Goal: Task Accomplishment & Management: Use online tool/utility

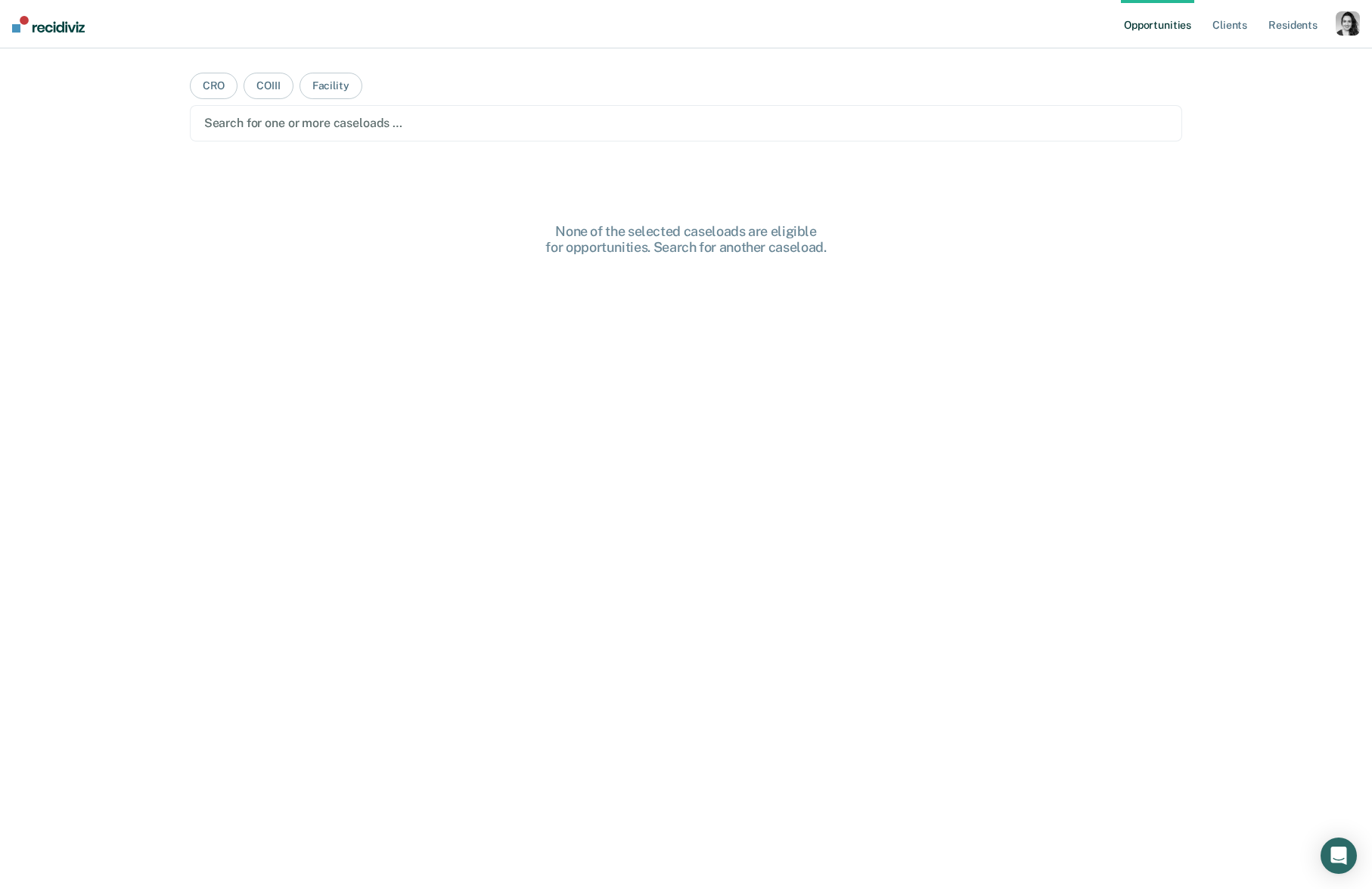
click at [1352, 33] on div "button" at bounding box center [1348, 23] width 24 height 24
click at [1253, 61] on link "Profile" at bounding box center [1287, 62] width 122 height 13
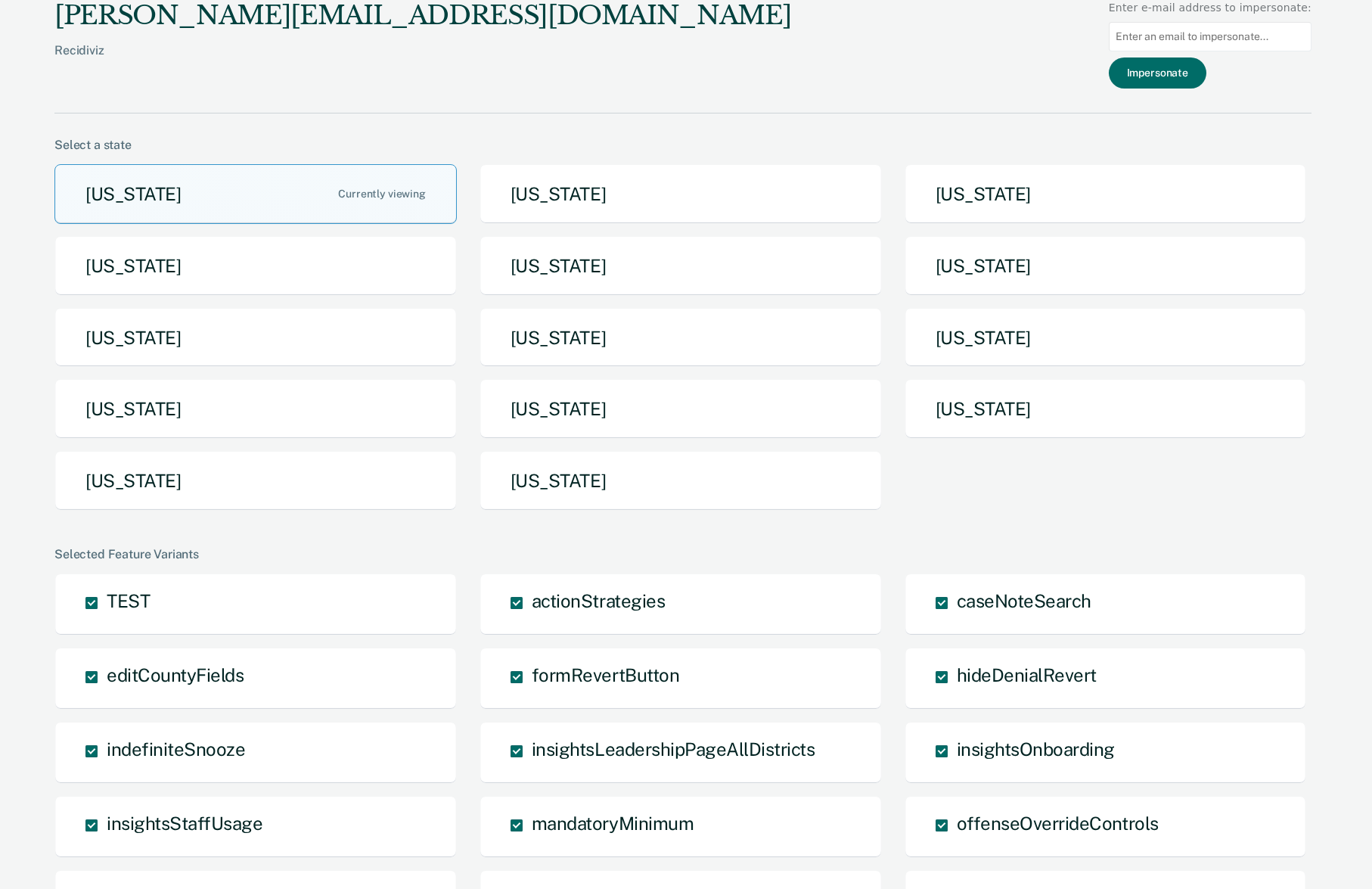
click at [542, 484] on button "[US_STATE]" at bounding box center [680, 480] width 403 height 60
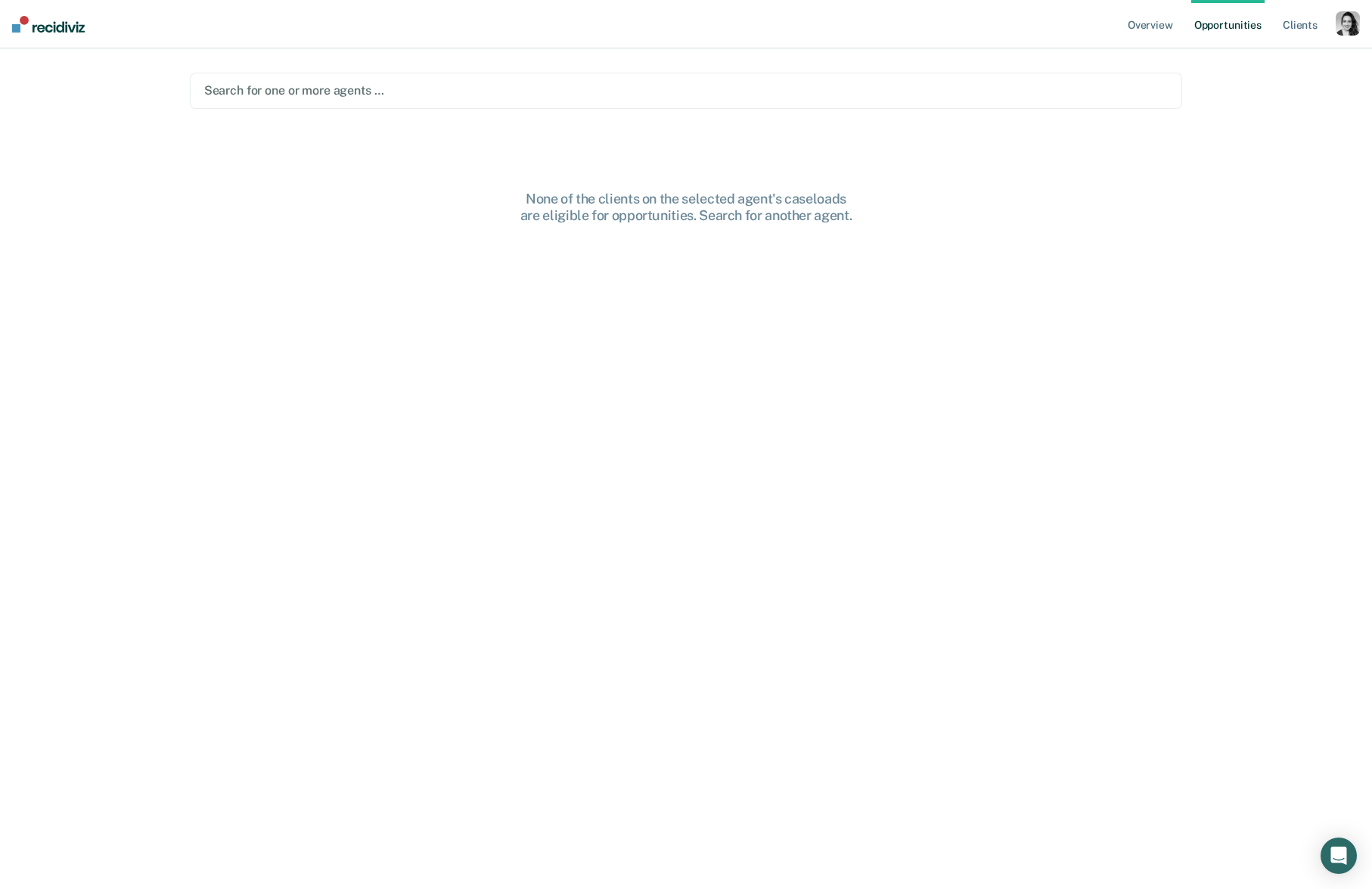
click at [680, 90] on div at bounding box center [686, 90] width 965 height 18
click at [547, 91] on div at bounding box center [700, 90] width 782 height 18
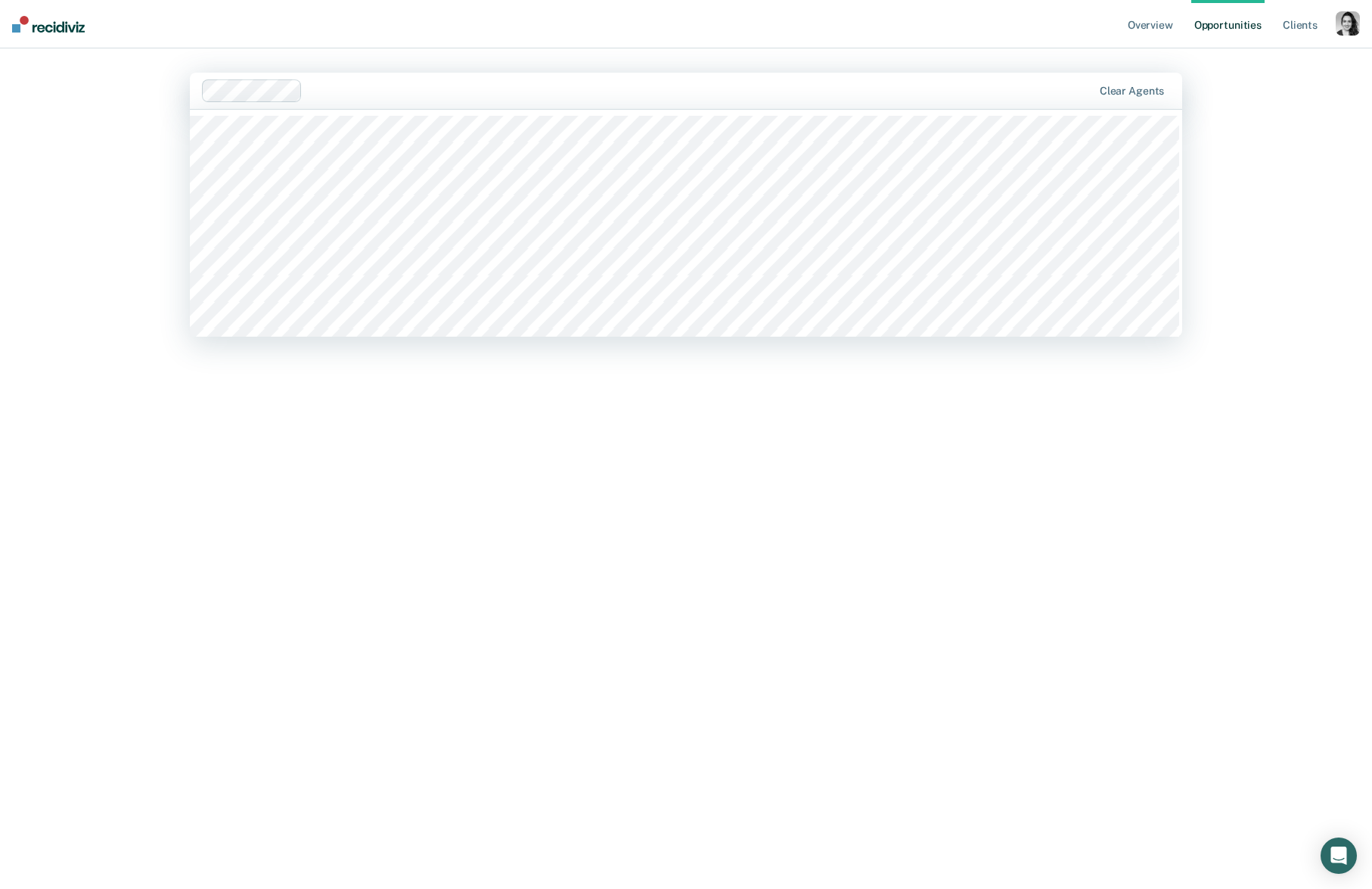
click at [527, 256] on div at bounding box center [687, 223] width 993 height 227
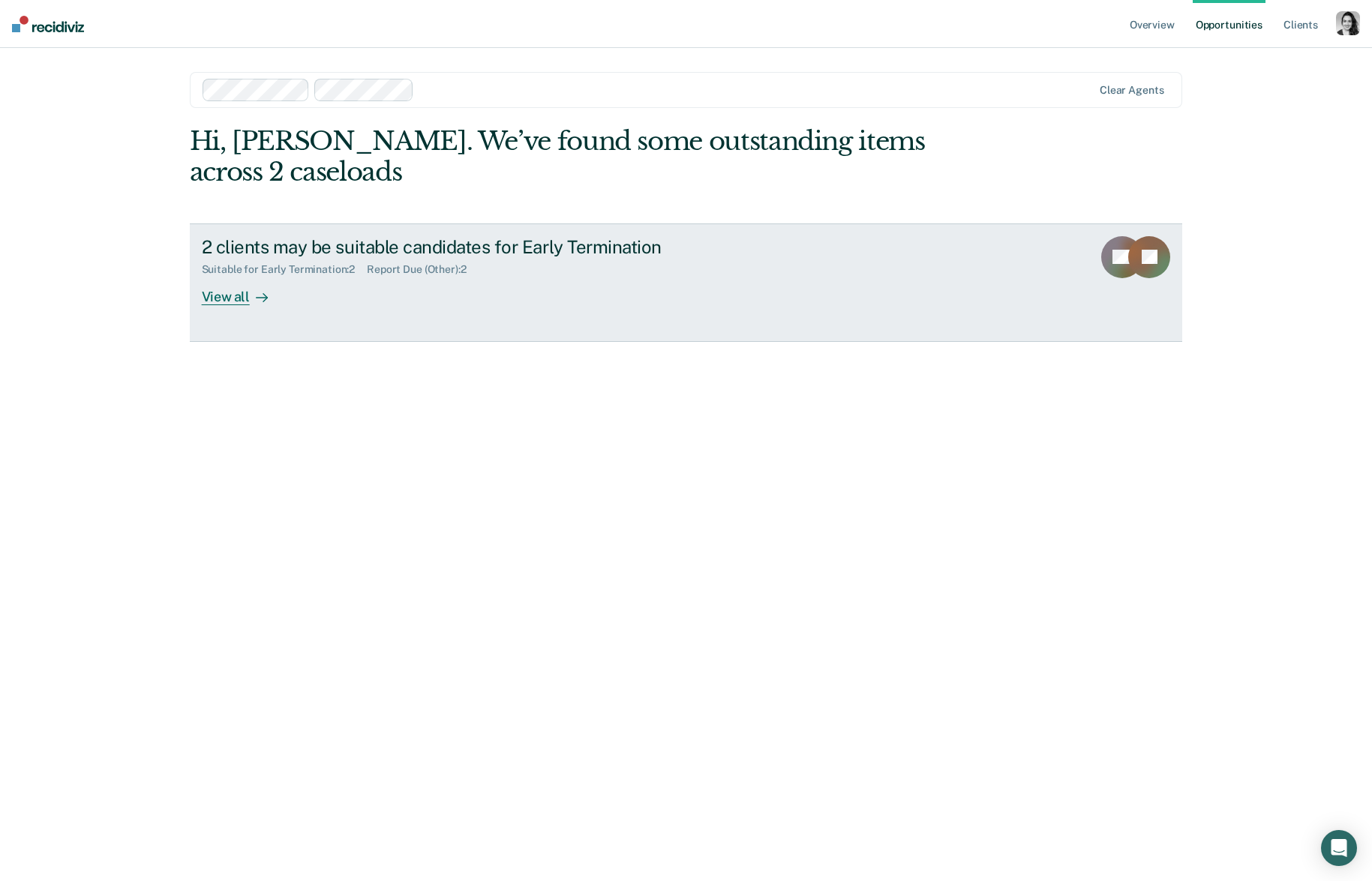
click at [297, 269] on div "2 clients may be suitable candidates for Early Termination Suitable for Early T…" at bounding box center [482, 270] width 563 height 69
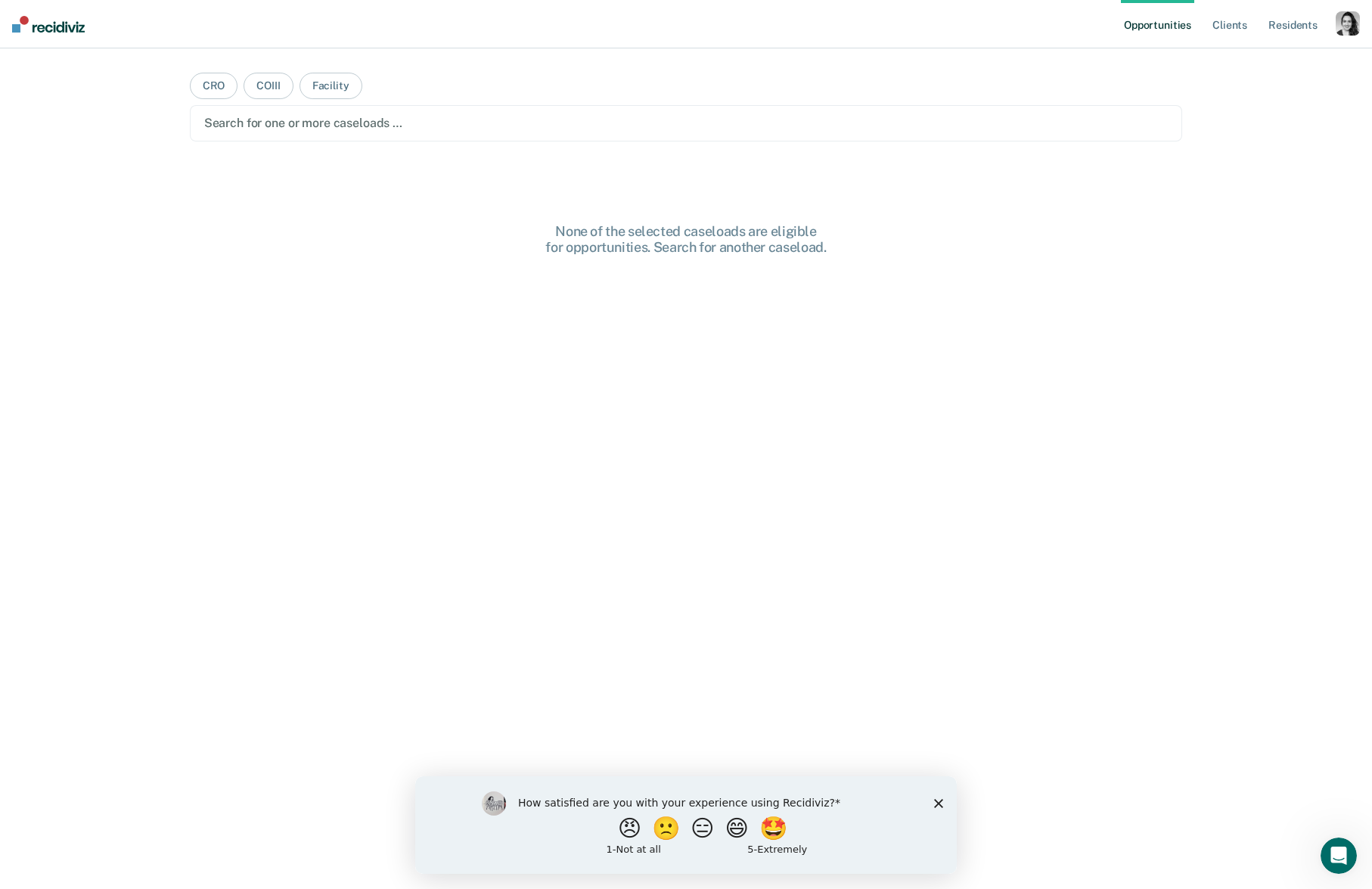
click at [1345, 30] on div "button" at bounding box center [1348, 23] width 24 height 24
click at [1242, 63] on link "Profile" at bounding box center [1287, 62] width 122 height 13
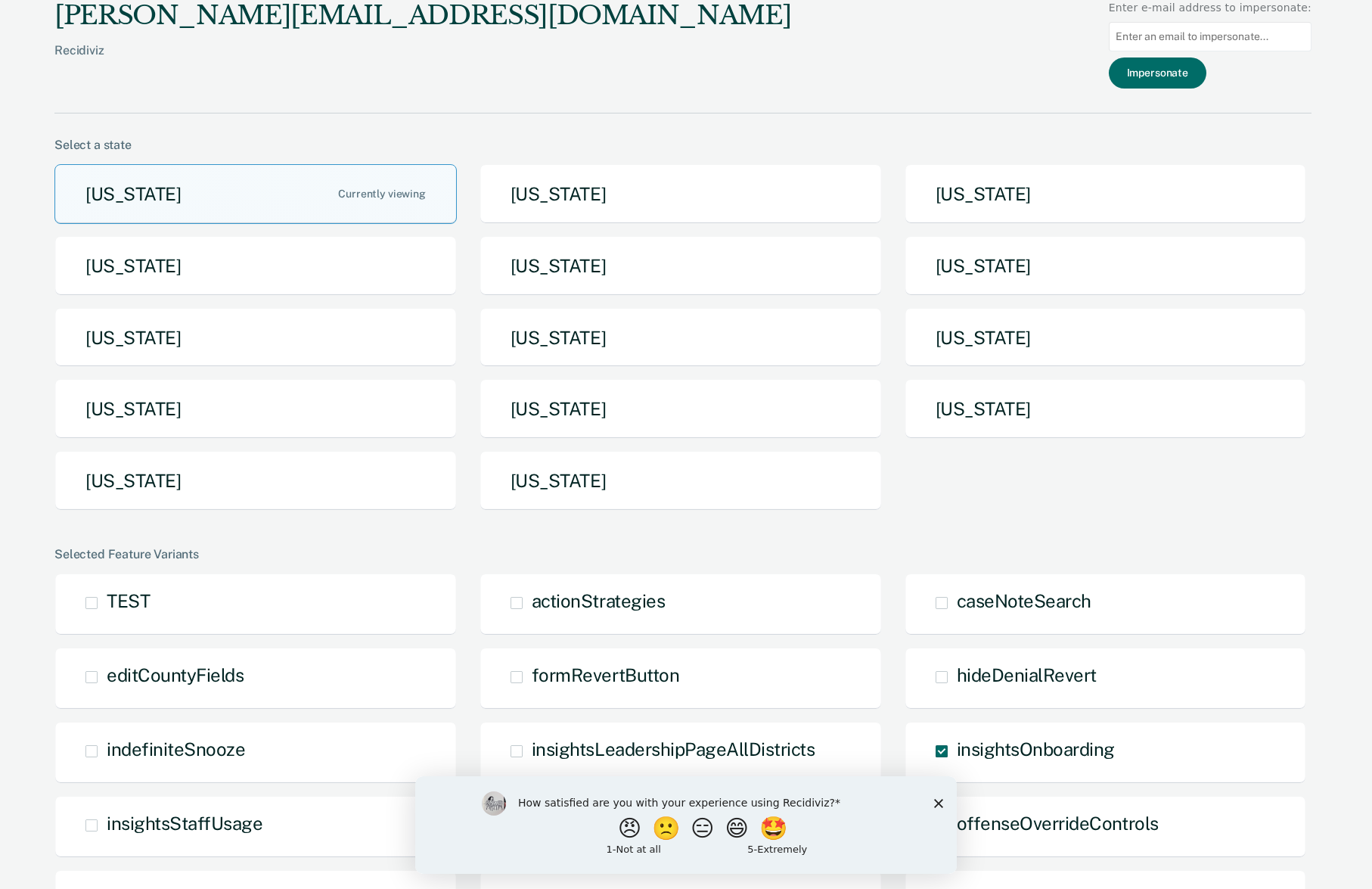
click at [1209, 40] on input at bounding box center [1210, 37] width 203 height 30
paste input "kjgartner@nd.gov"
type input "kjgartner@nd.gov"
click at [1184, 78] on button "Impersonate" at bounding box center [1158, 73] width 98 height 31
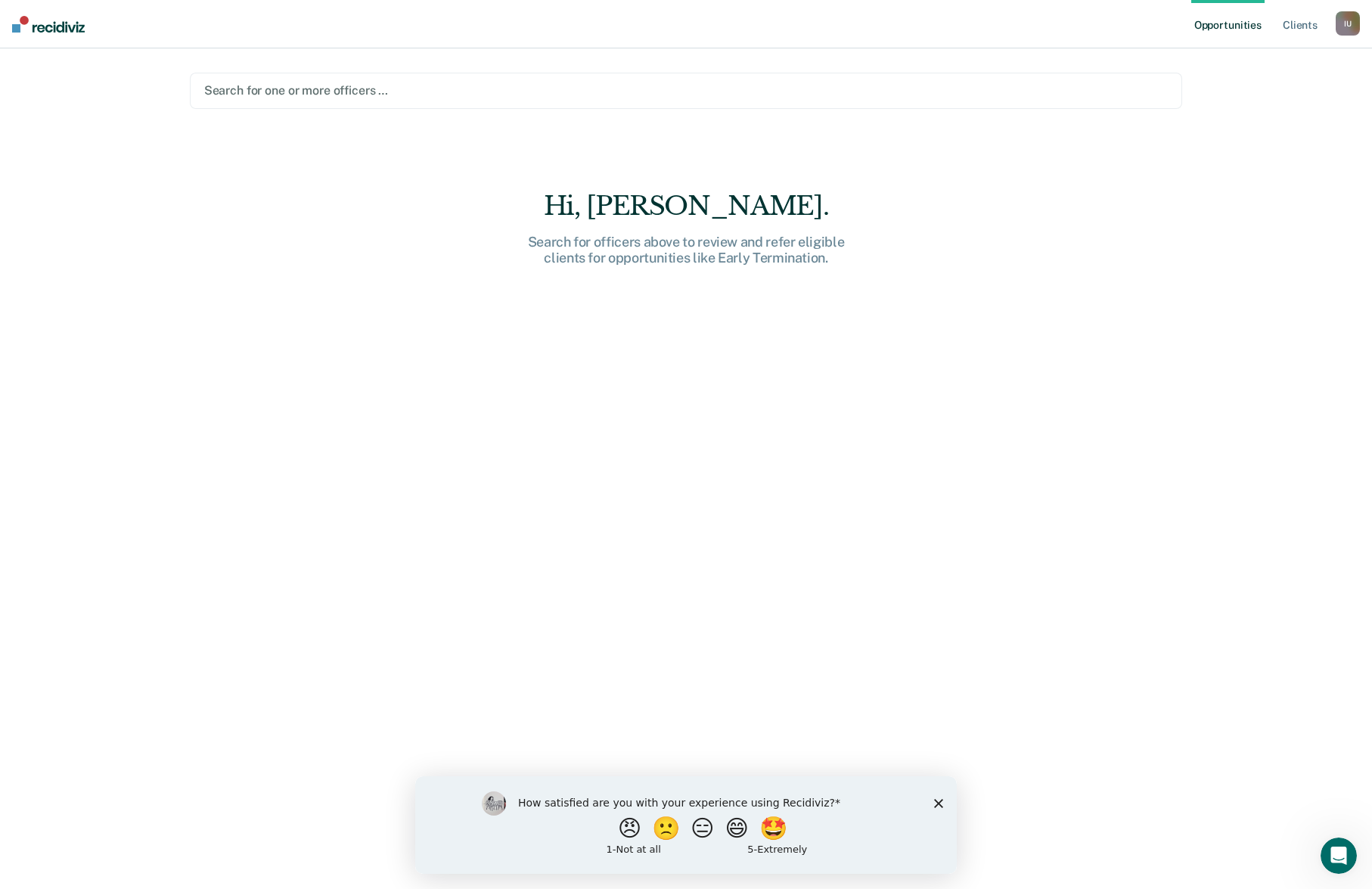
click at [325, 84] on div at bounding box center [686, 90] width 965 height 18
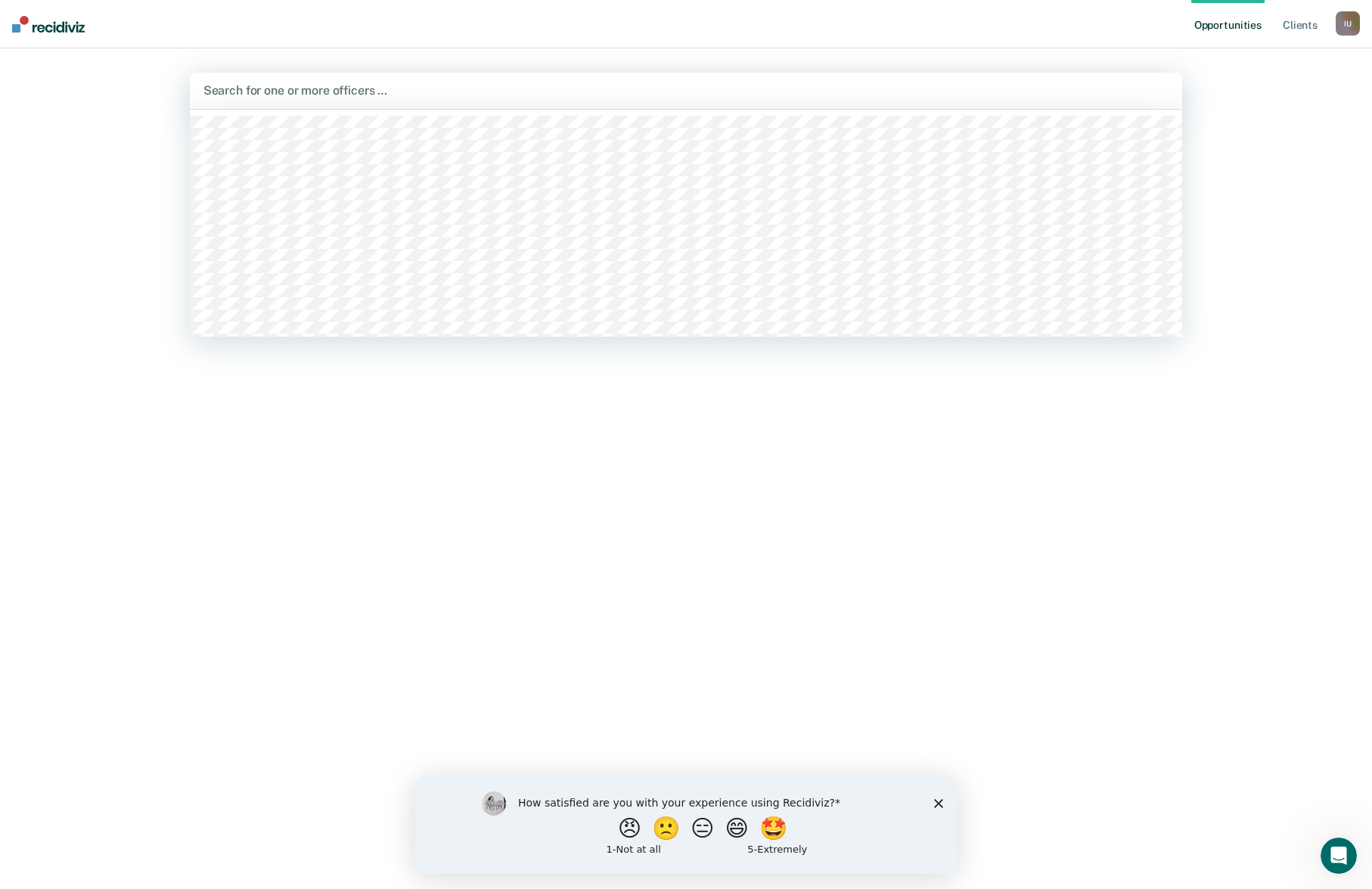
click at [634, 81] on div at bounding box center [686, 90] width 966 height 18
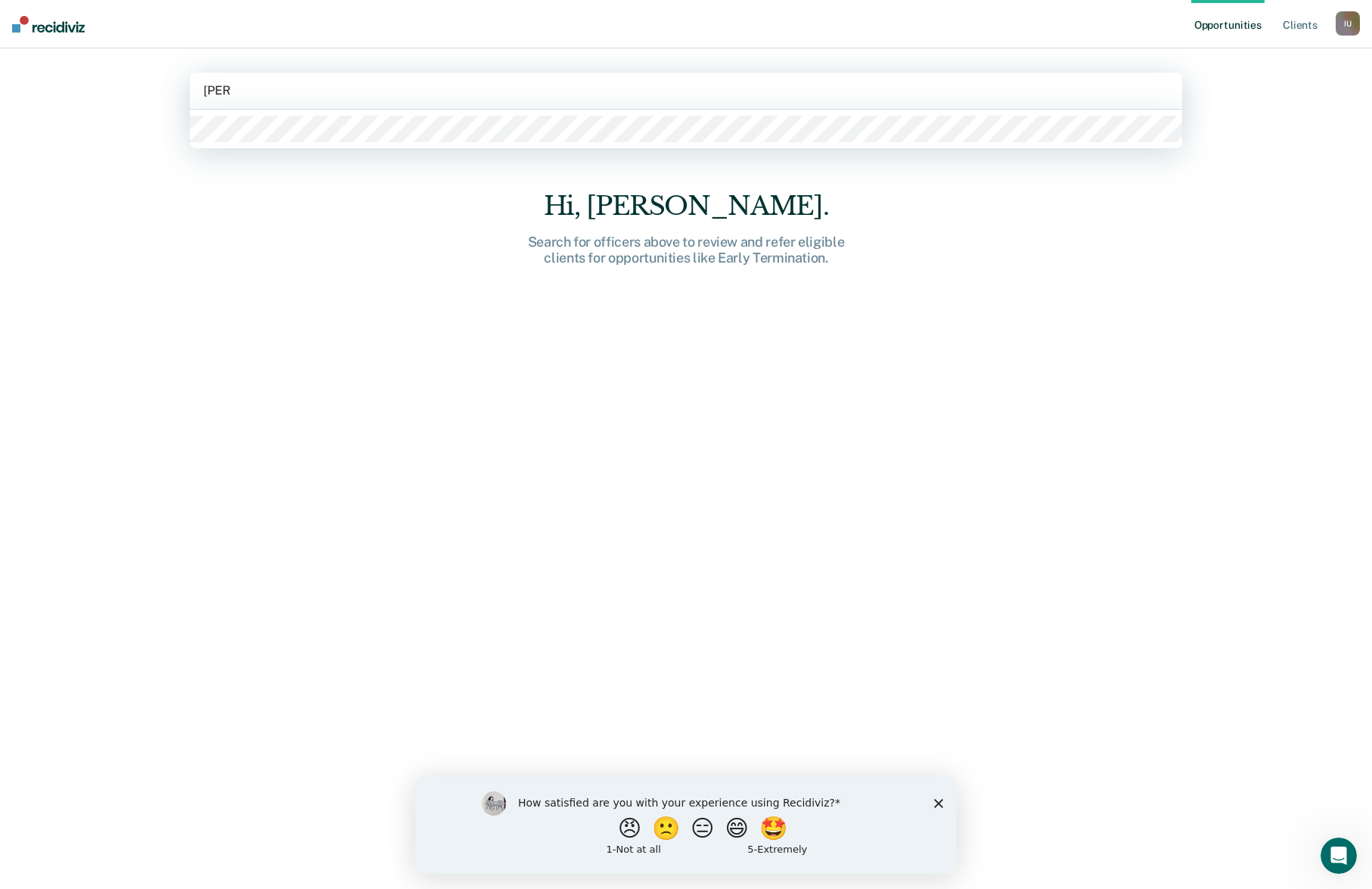
type input "kylee"
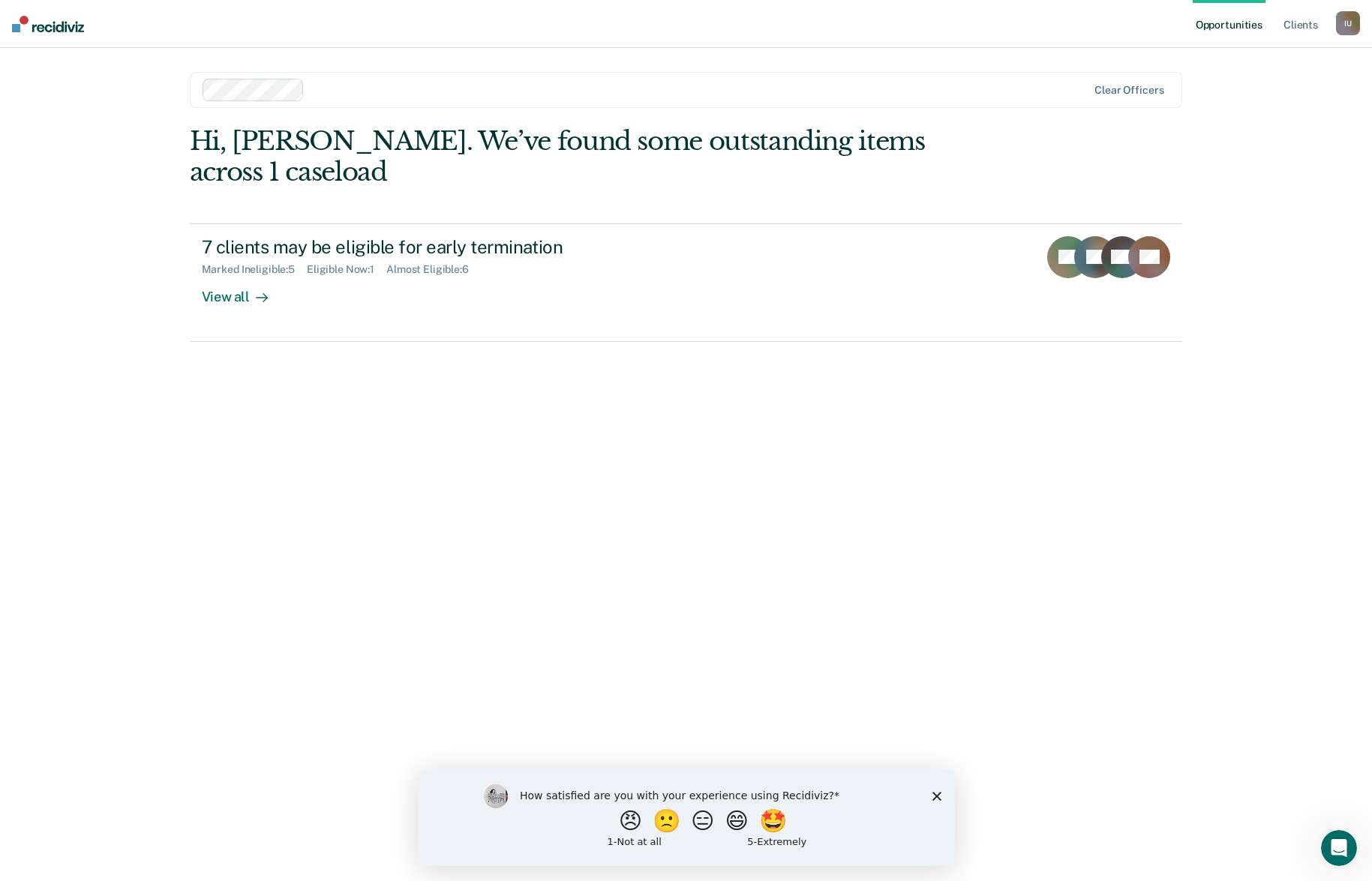
click at [1356, 34] on div "I U" at bounding box center [1347, 23] width 24 height 24
click at [1319, 79] on link "Go to PSI Case Dashboard" at bounding box center [1285, 80] width 125 height 13
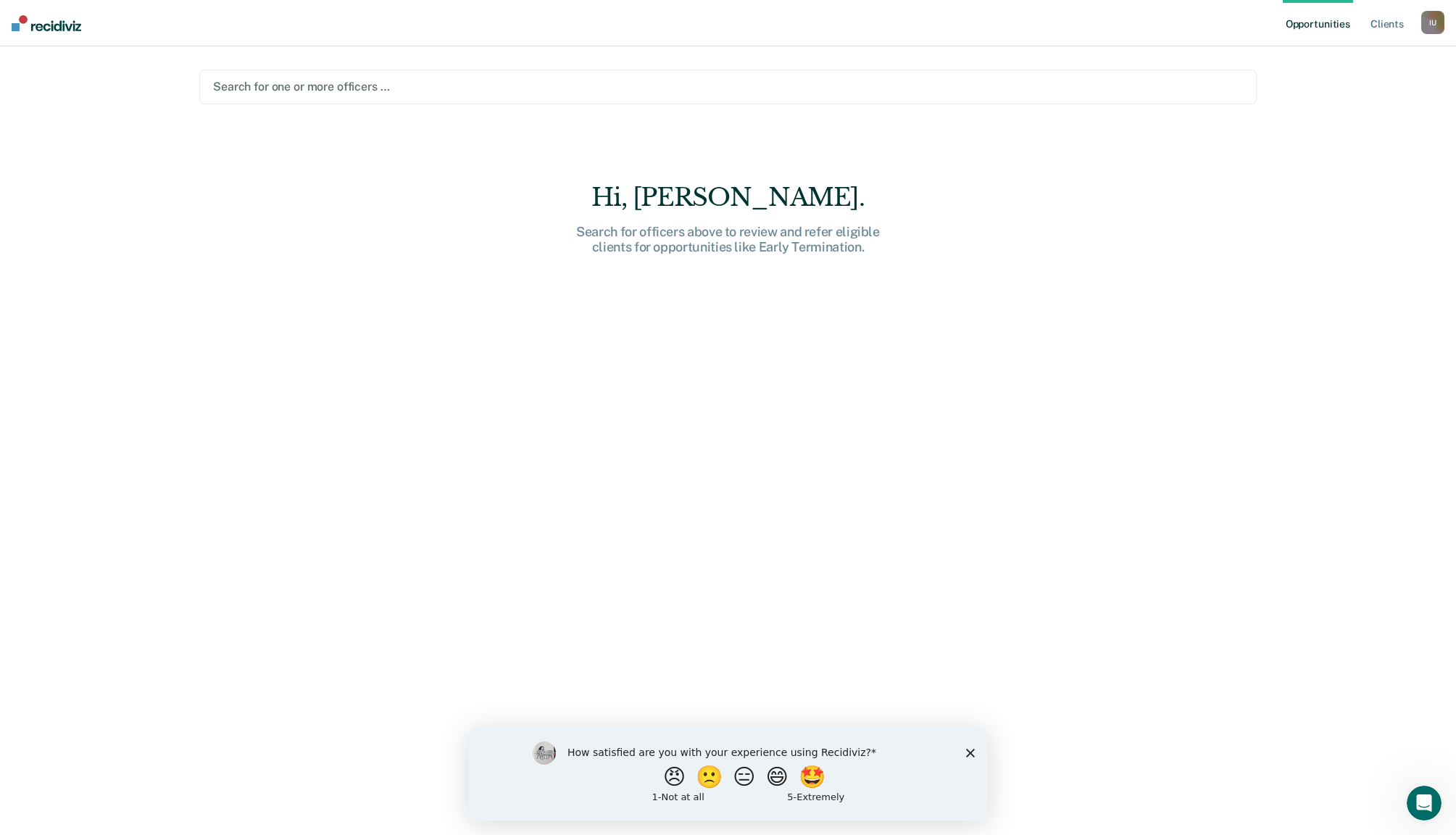
click at [1325, 24] on div "I U" at bounding box center [1433, 22] width 23 height 23
click at [1325, 59] on link "Profile" at bounding box center [1372, 59] width 121 height 12
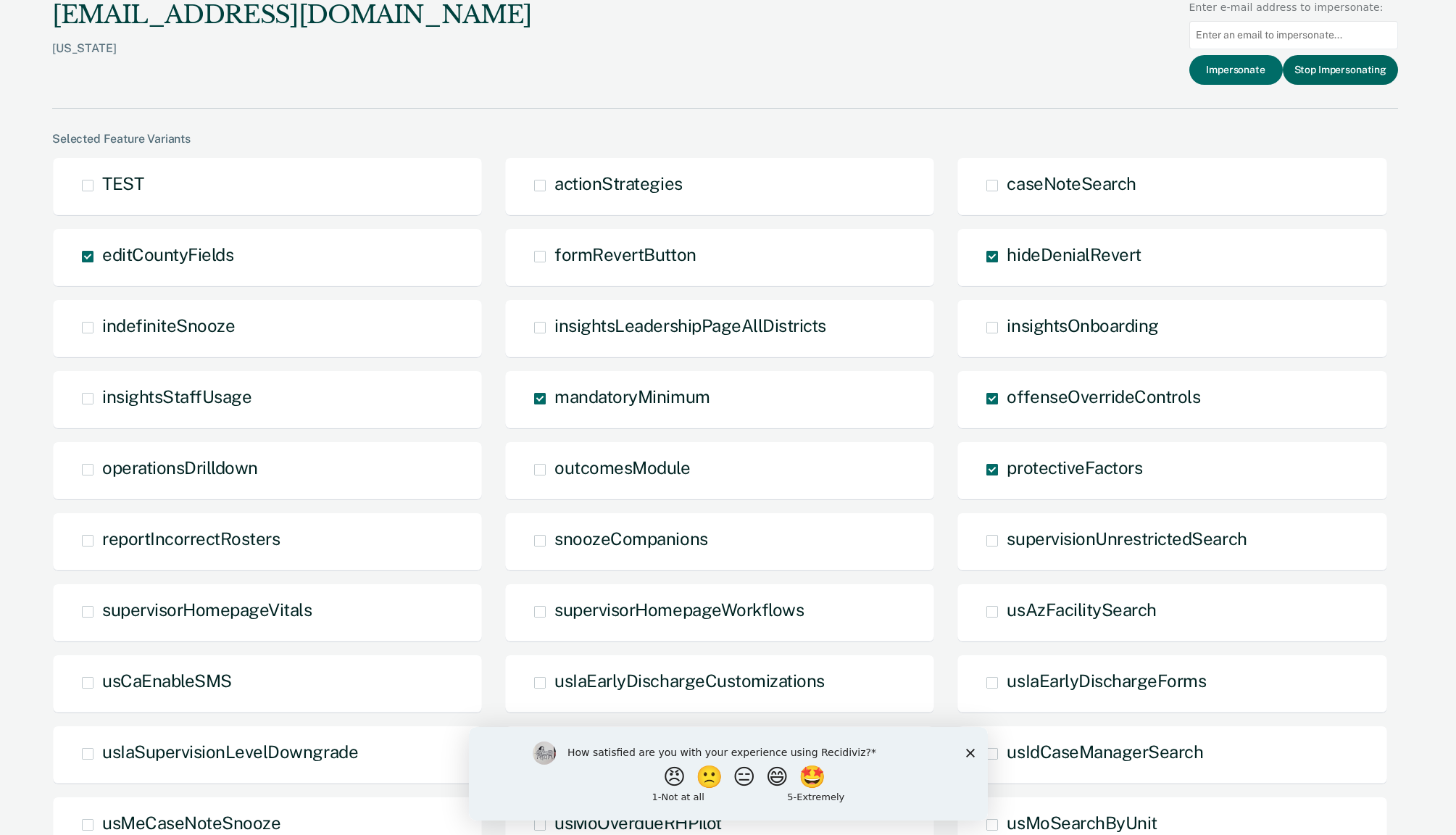
click at [1325, 74] on button "Stop Impersonating" at bounding box center [1340, 70] width 115 height 30
